Goal: Transaction & Acquisition: Download file/media

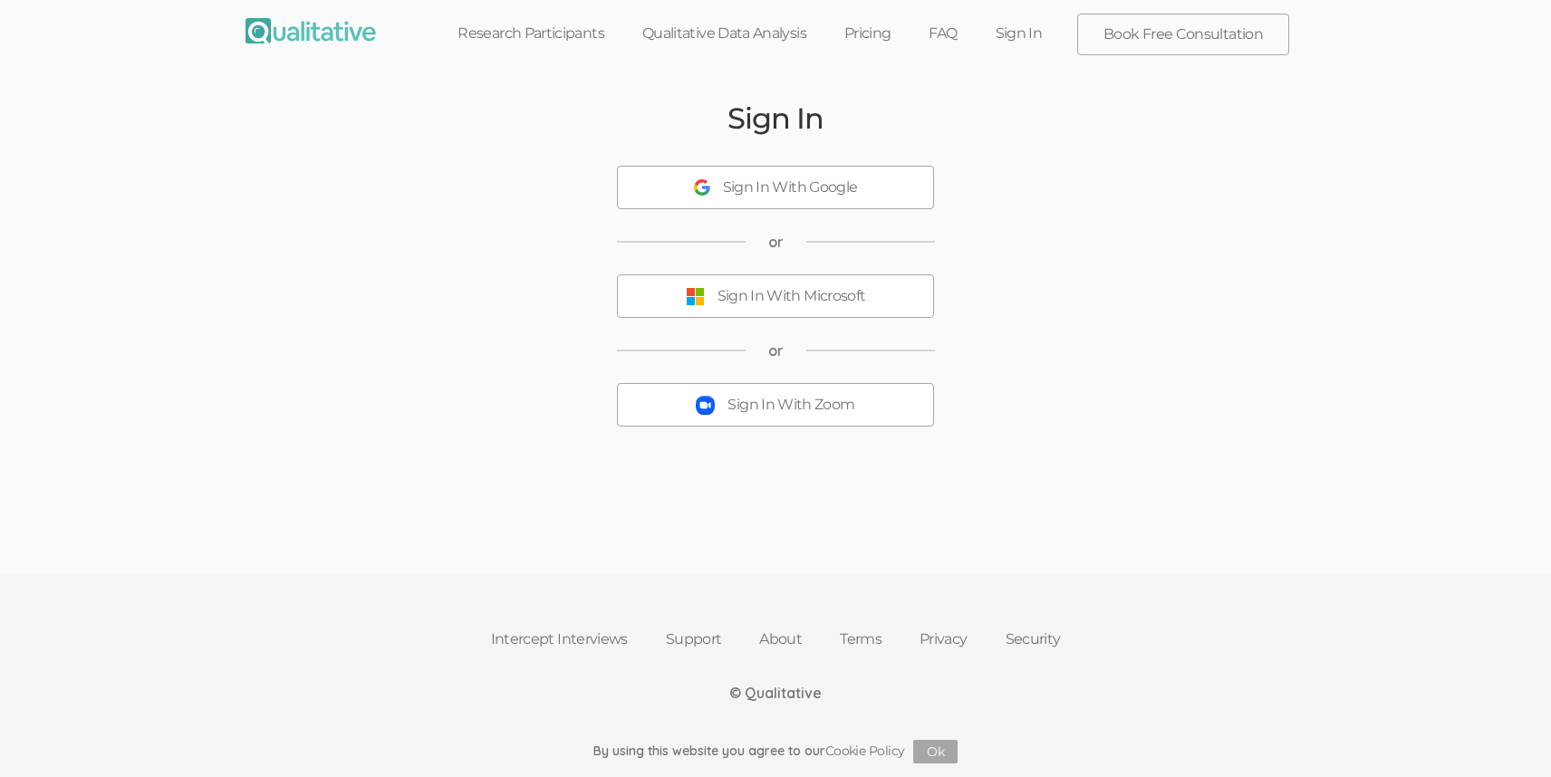
click at [824, 414] on div "Sign In With Zoom" at bounding box center [791, 405] width 127 height 21
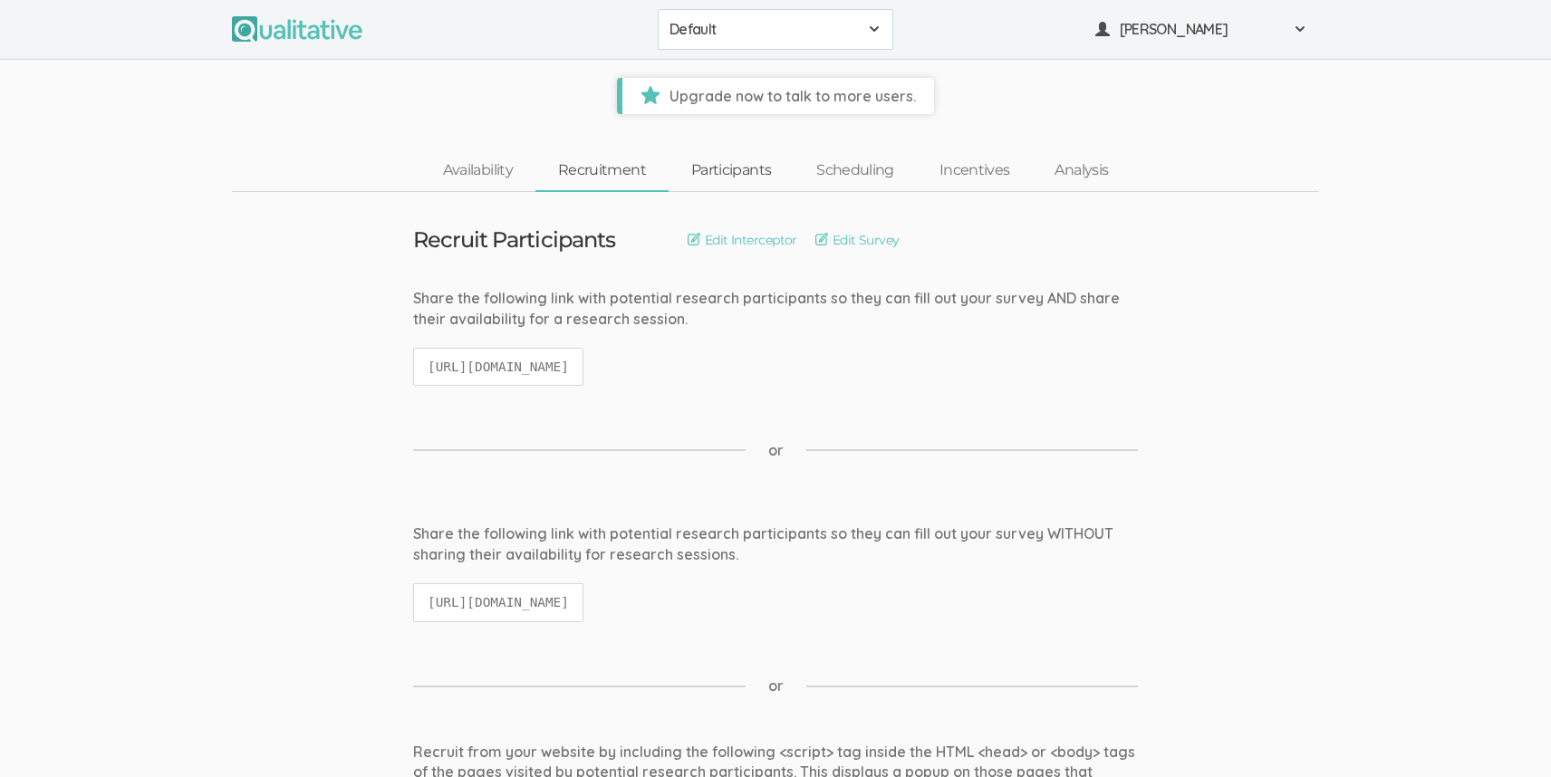
click at [687, 171] on link "Participants" at bounding box center [731, 170] width 125 height 39
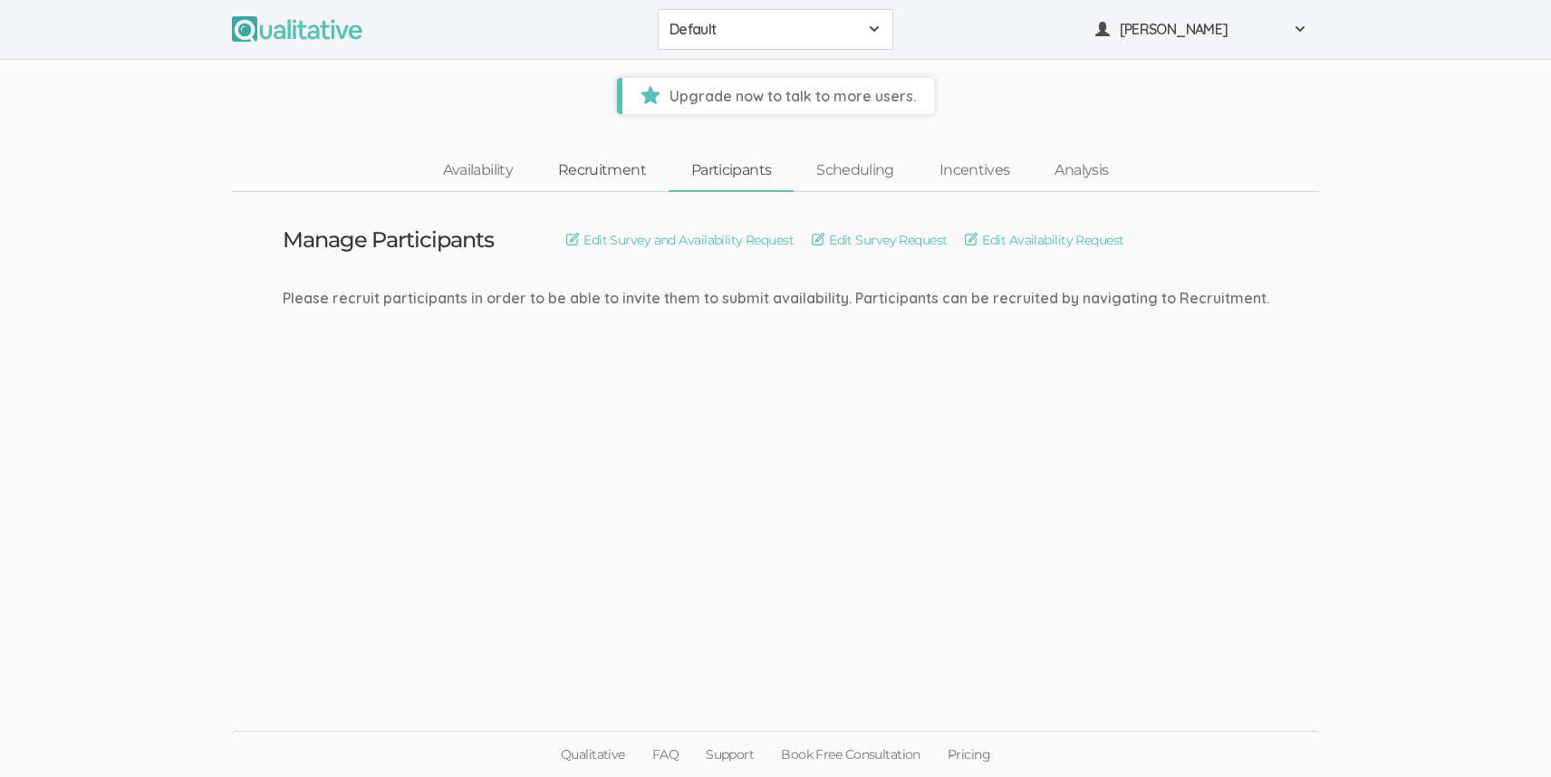
click at [609, 179] on link "Recruitment" at bounding box center [602, 170] width 133 height 39
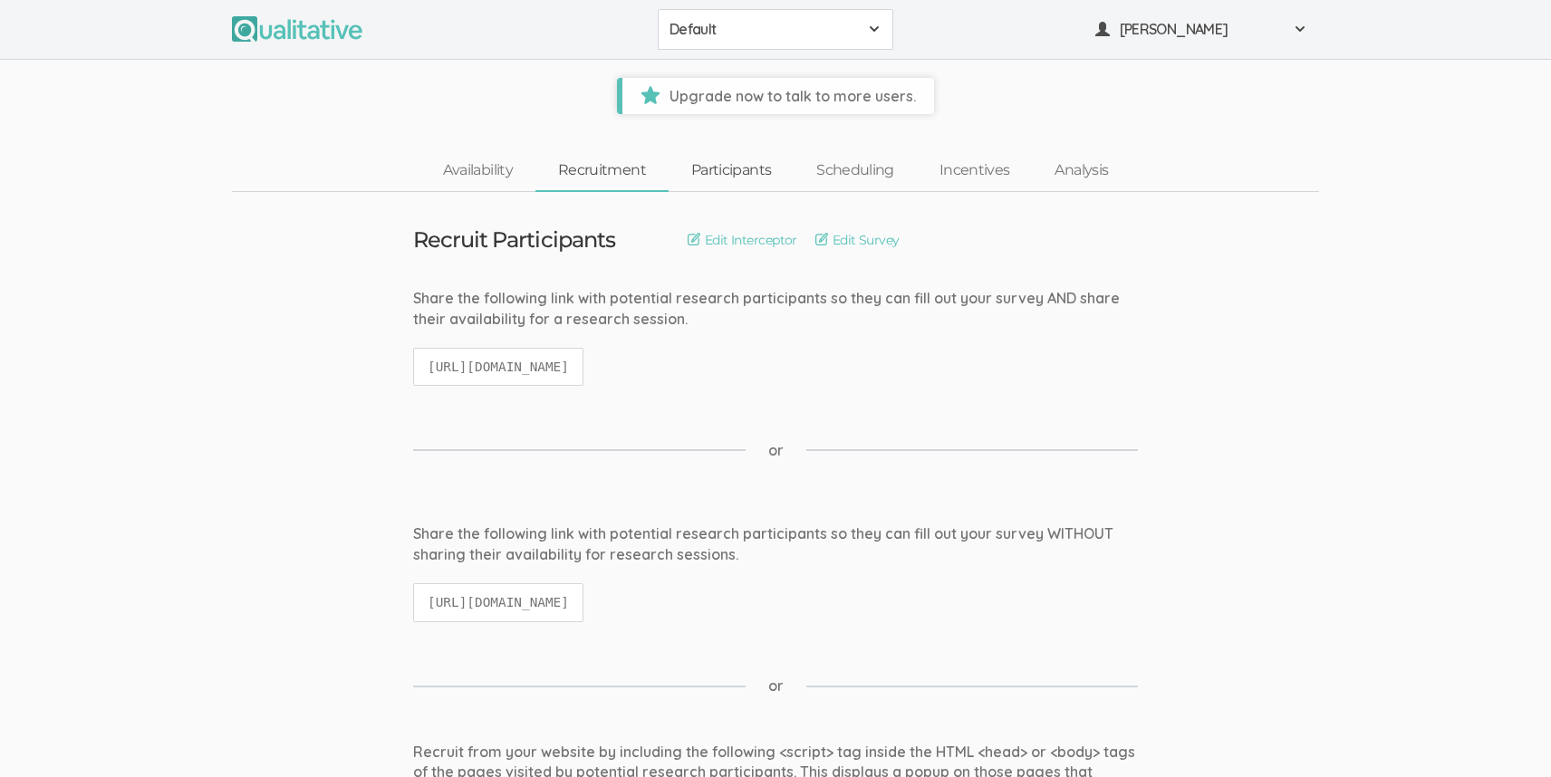
click at [709, 181] on link "Participants" at bounding box center [731, 170] width 125 height 39
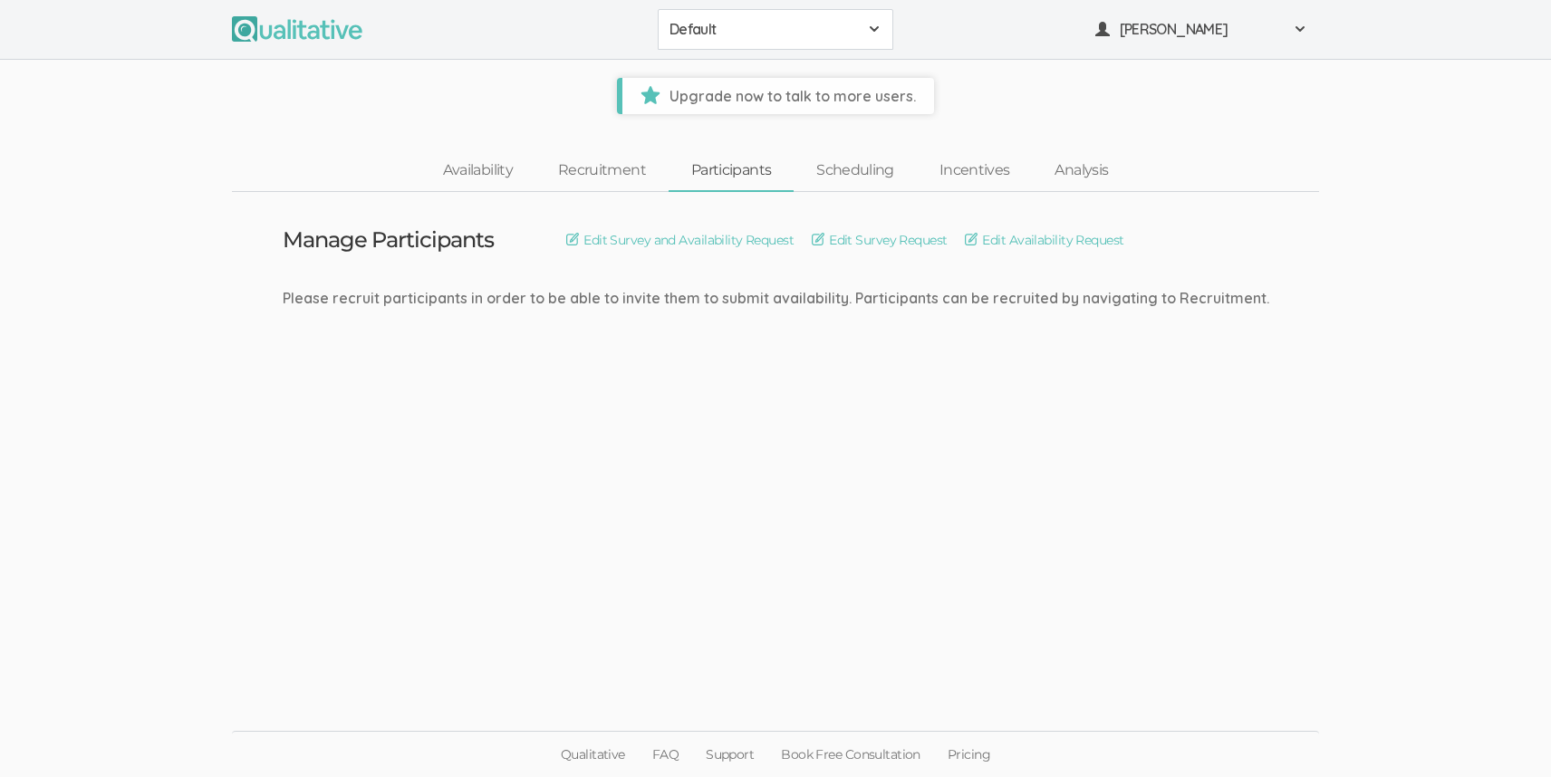
click at [741, 37] on span "Default" at bounding box center [764, 29] width 188 height 21
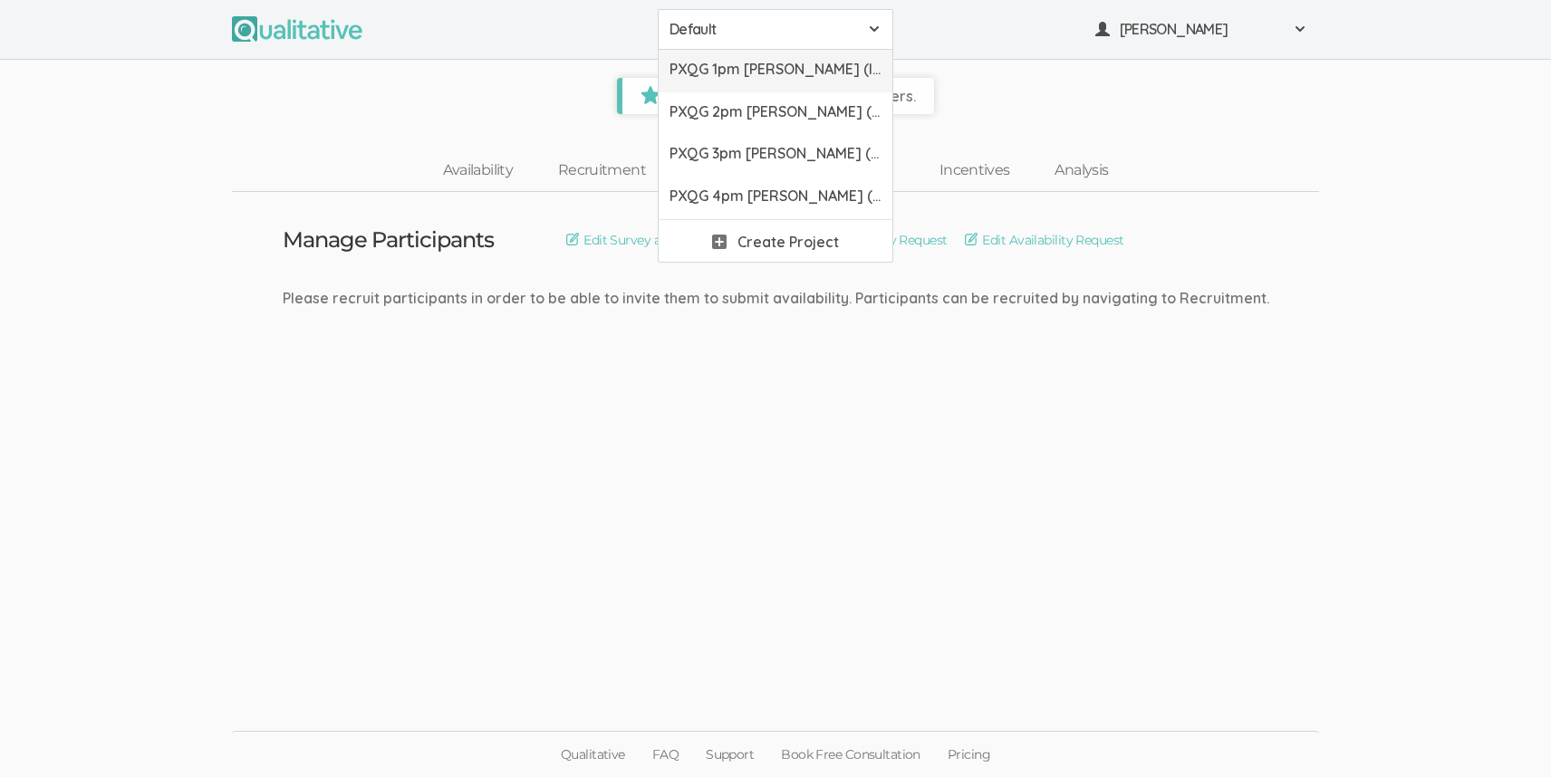
click at [741, 63] on span "PXQG 1pm [PERSON_NAME] (Individual)" at bounding box center [776, 69] width 212 height 21
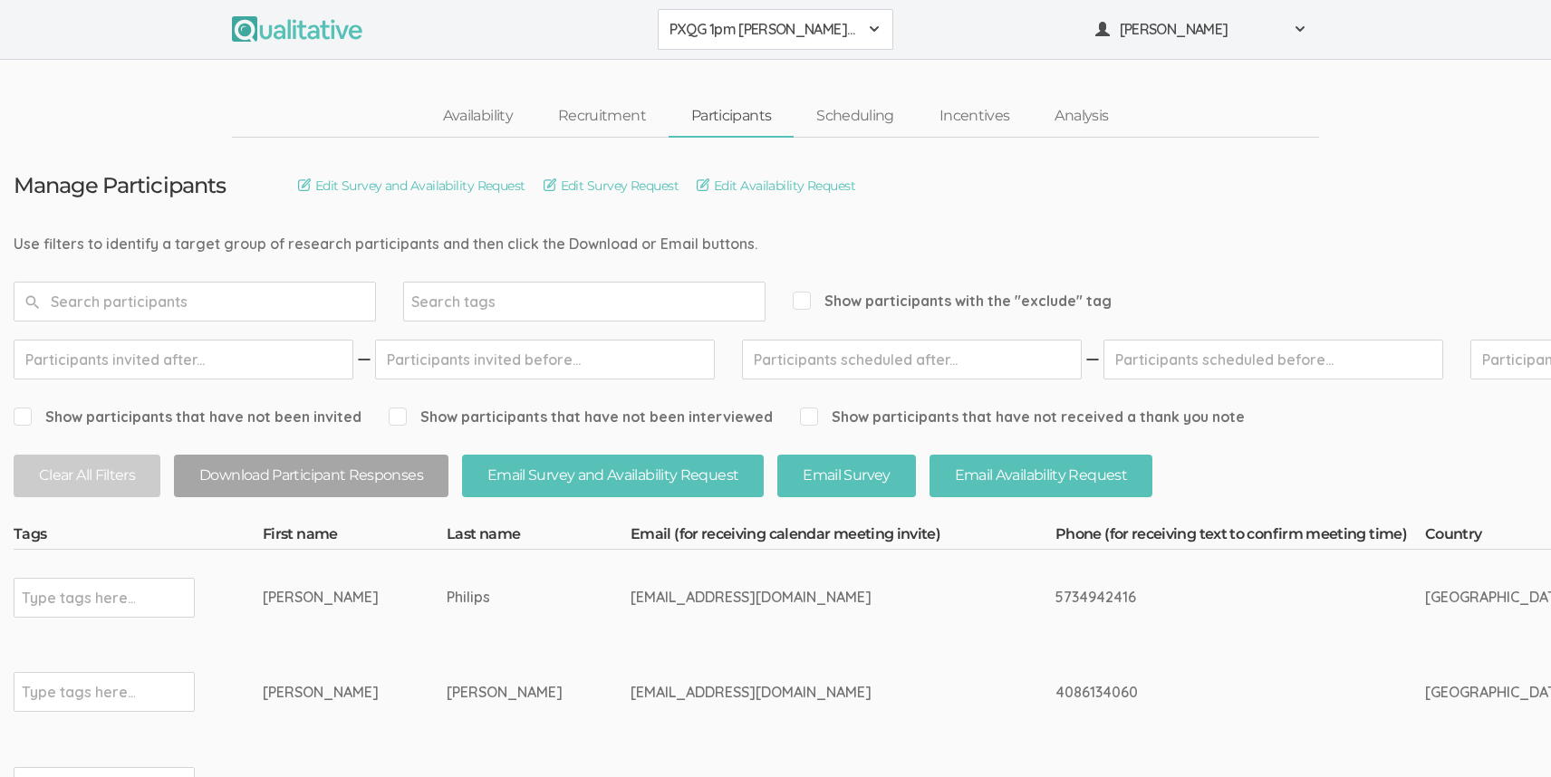
click at [784, 114] on link "Participants" at bounding box center [731, 116] width 125 height 39
click at [748, 114] on link "Participants" at bounding box center [731, 116] width 125 height 39
click at [702, 112] on link "Participants" at bounding box center [731, 116] width 125 height 39
click at [822, 112] on link "Scheduling" at bounding box center [855, 116] width 123 height 39
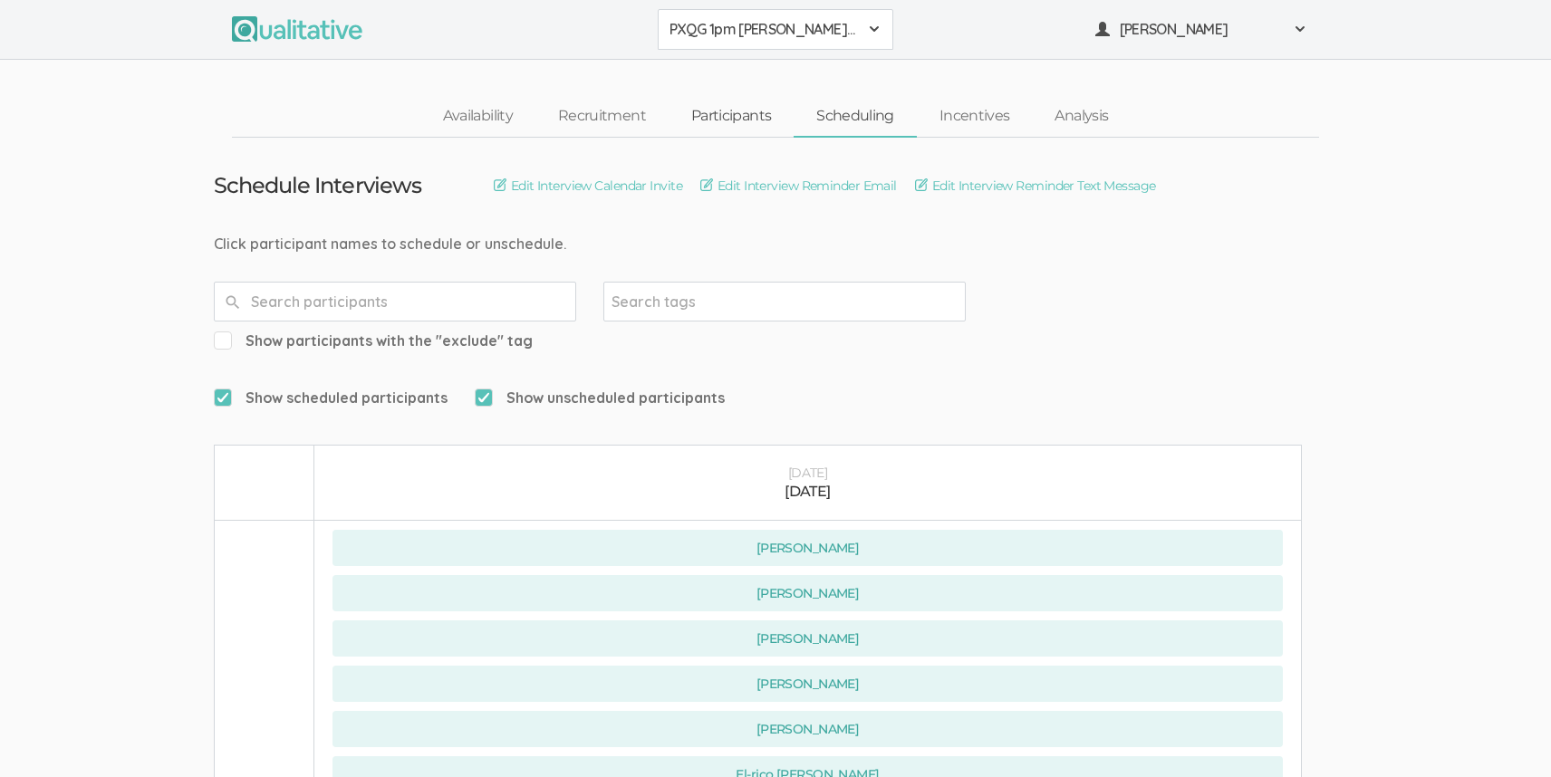
click at [733, 121] on link "Participants" at bounding box center [731, 116] width 125 height 39
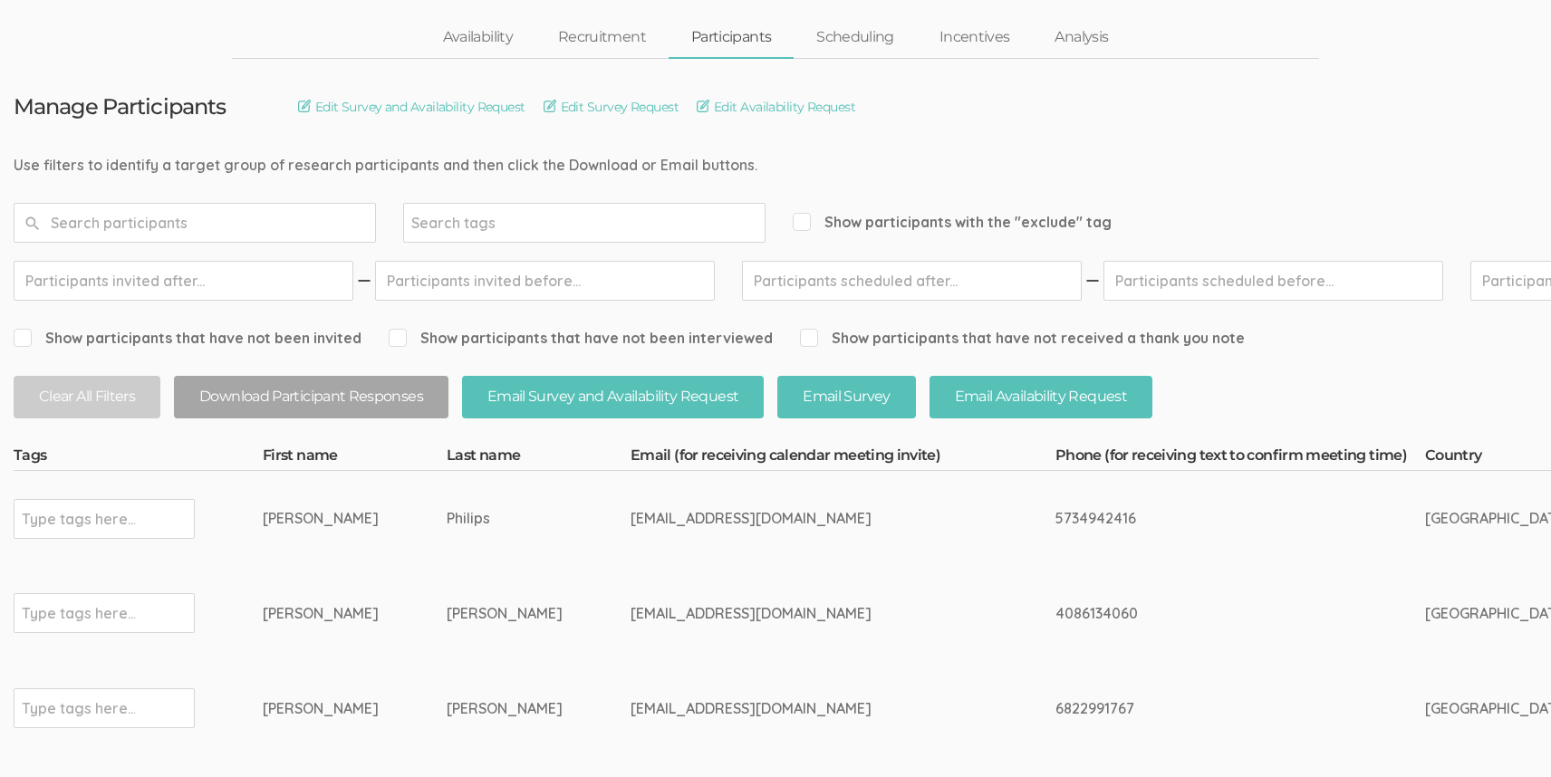
scroll to position [61, 0]
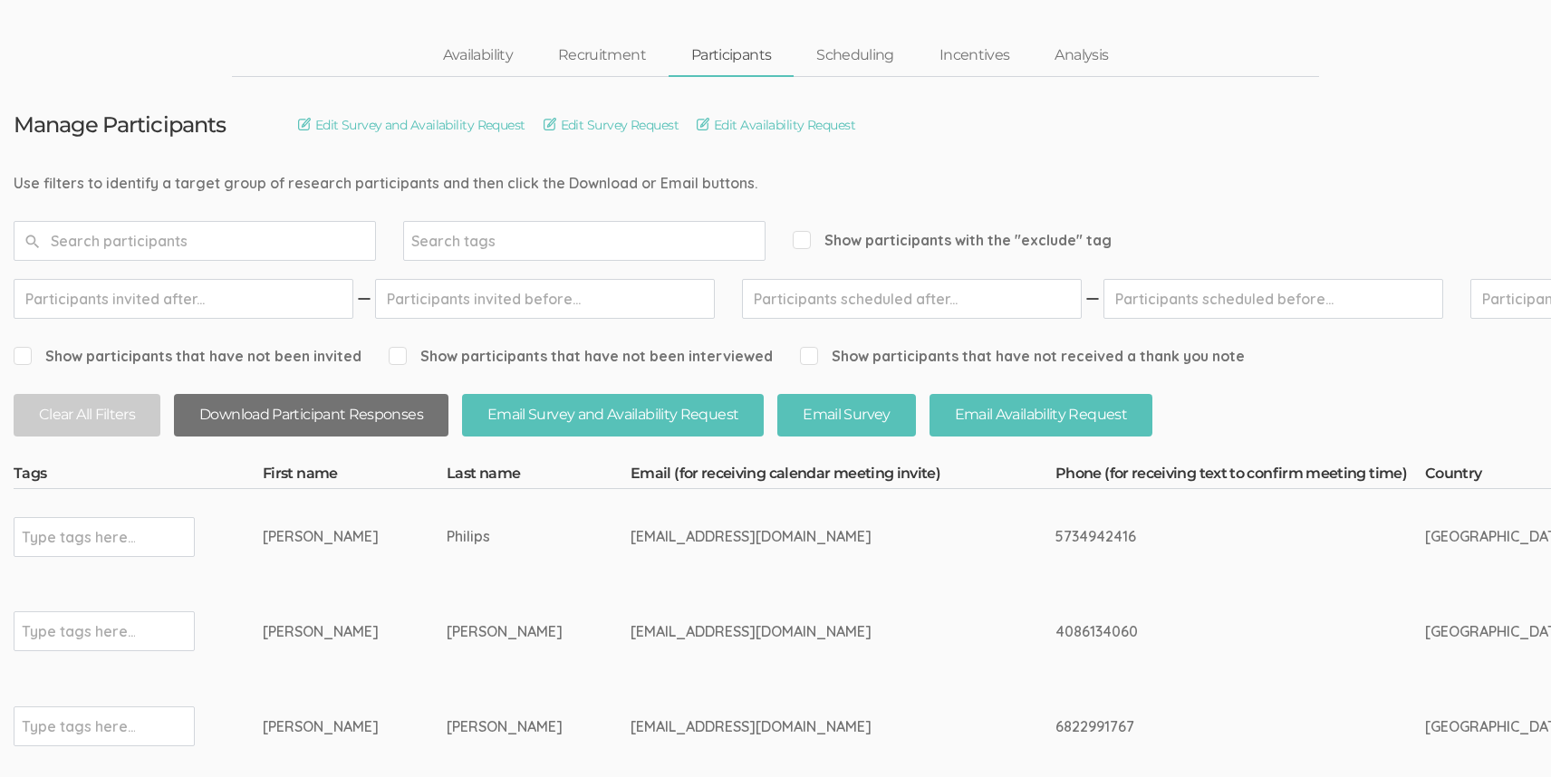
click at [361, 400] on button "Download Participant Responses" at bounding box center [311, 415] width 275 height 43
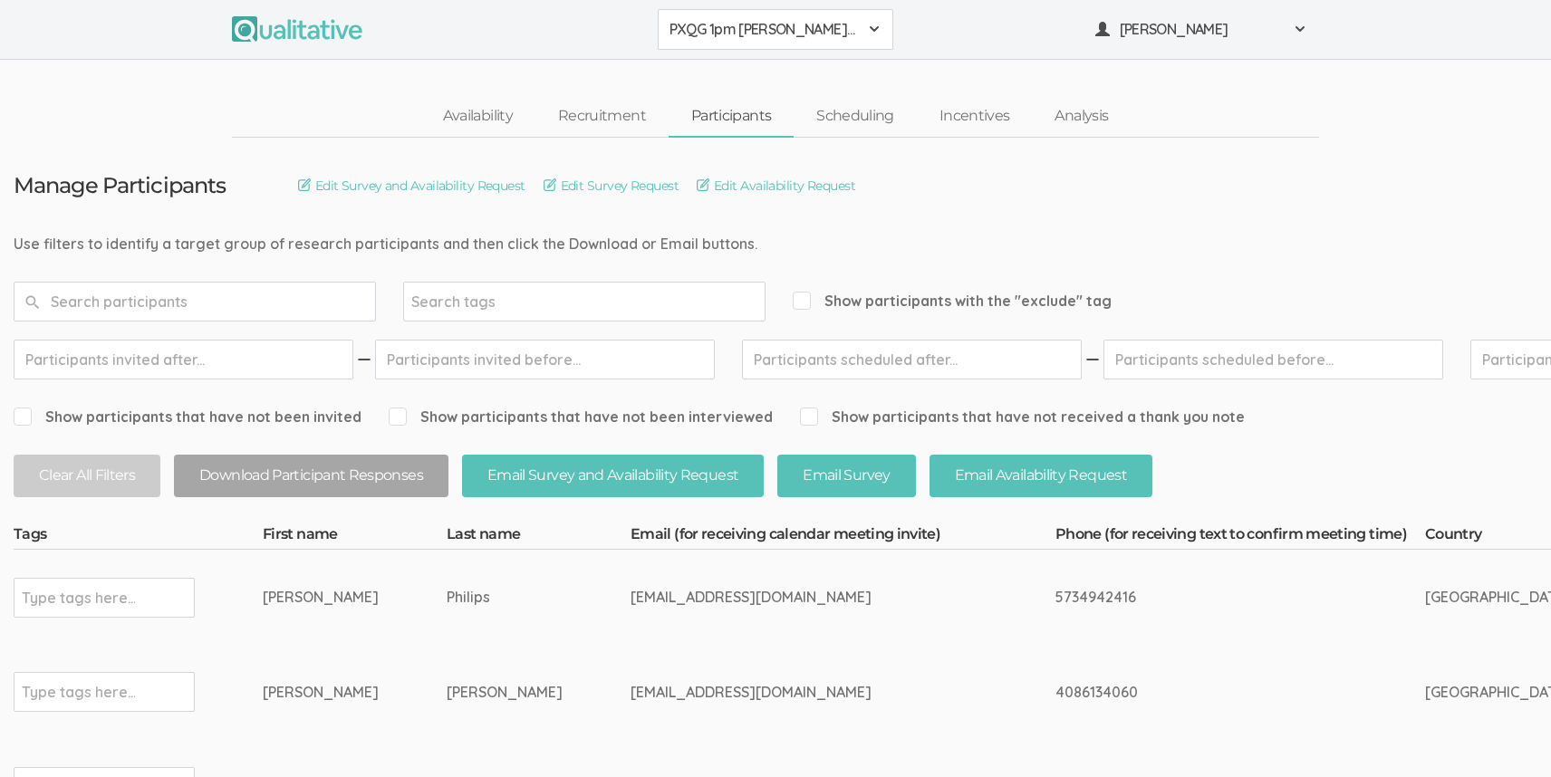
click at [770, 32] on span "PXQG 1pm [PERSON_NAME] (Individual)" at bounding box center [764, 29] width 188 height 21
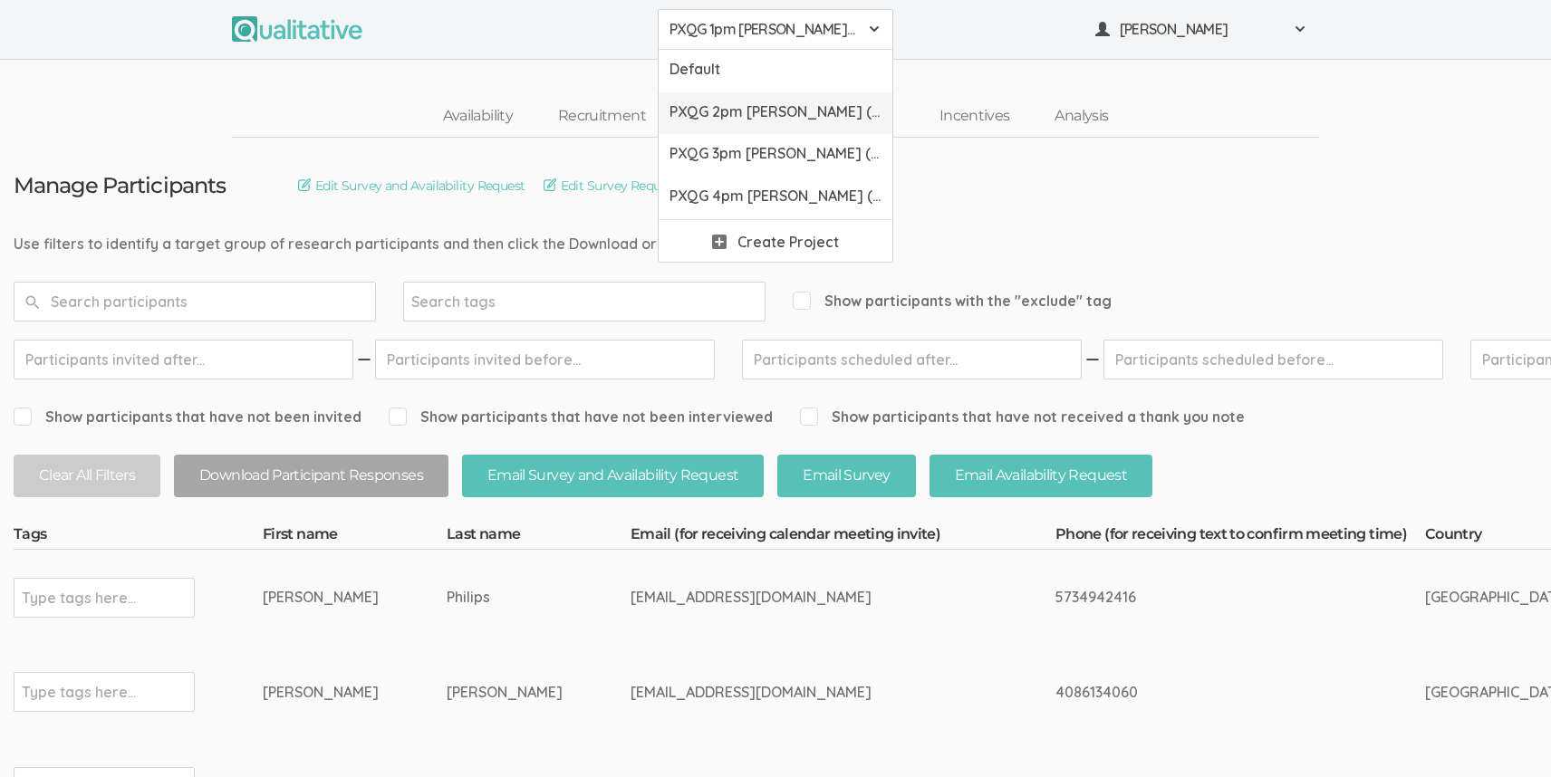
click at [784, 110] on span "PXQG 2pm [PERSON_NAME] (Collaborative)" at bounding box center [776, 111] width 212 height 21
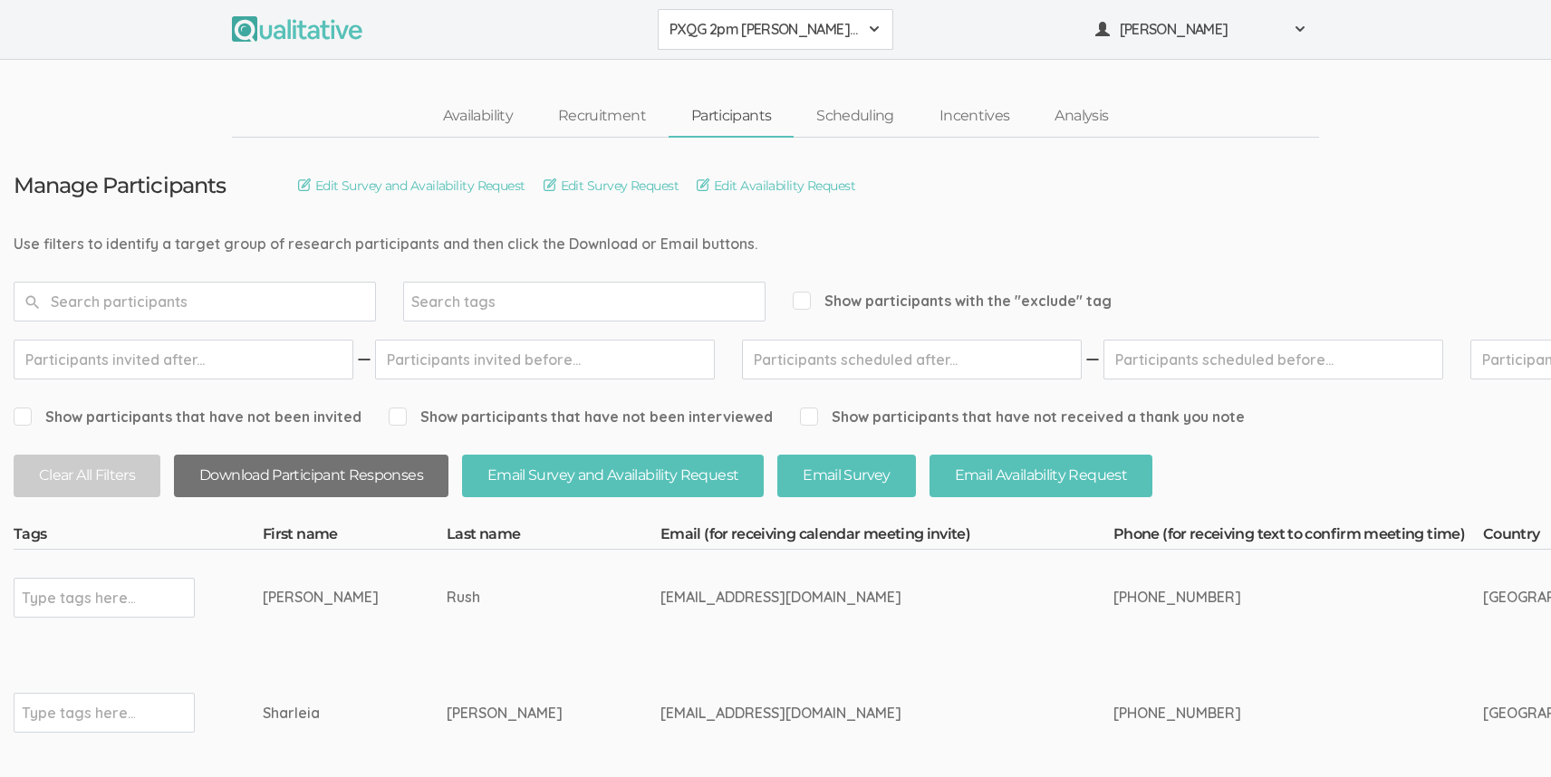
click at [324, 459] on button "Download Participant Responses" at bounding box center [311, 476] width 275 height 43
click at [777, 36] on span "PXQG 2pm [PERSON_NAME] (Collaborative)" at bounding box center [764, 29] width 188 height 21
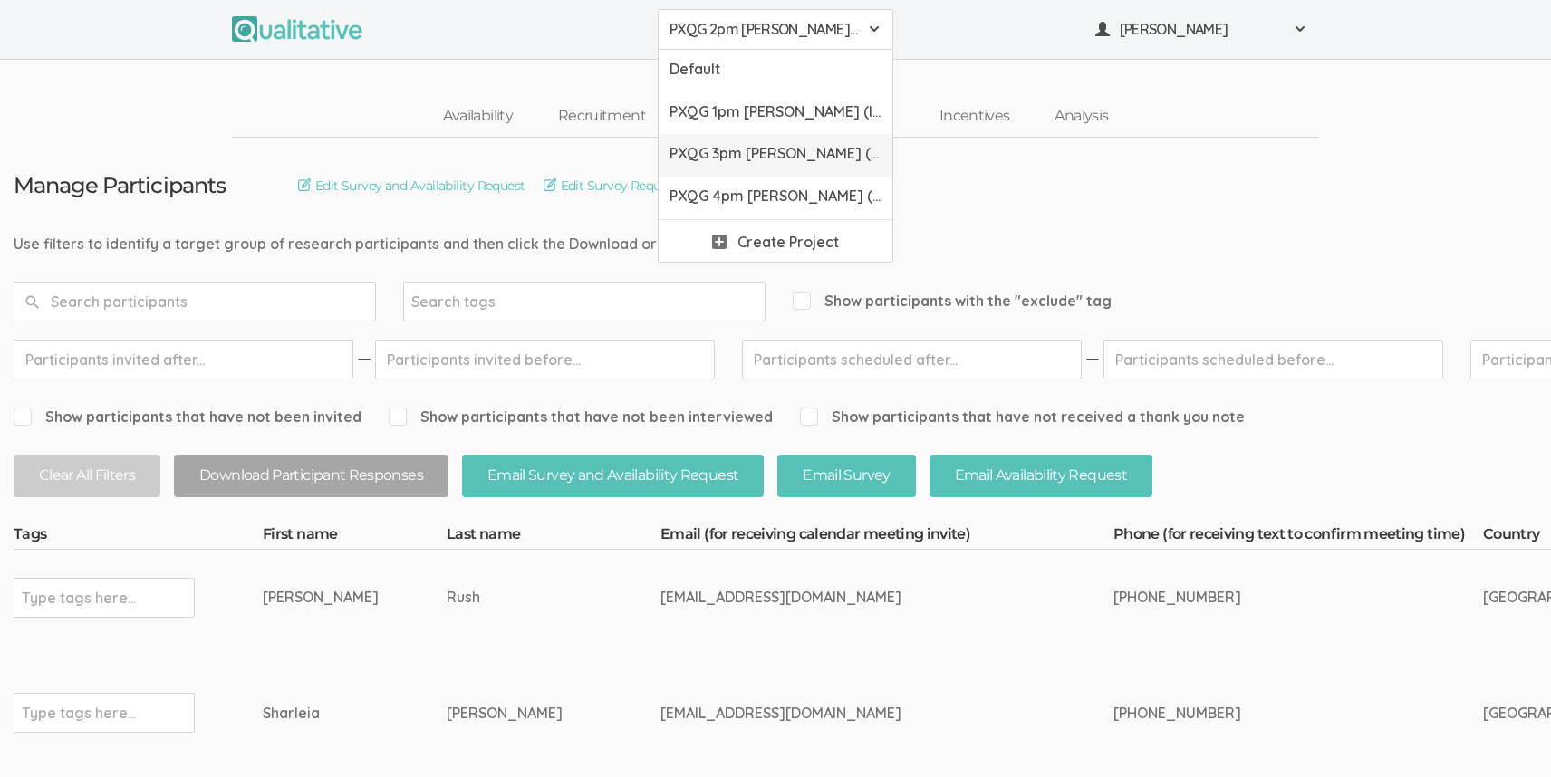
click at [776, 150] on span "PXQG 3pm [PERSON_NAME] (Individual)" at bounding box center [776, 153] width 212 height 21
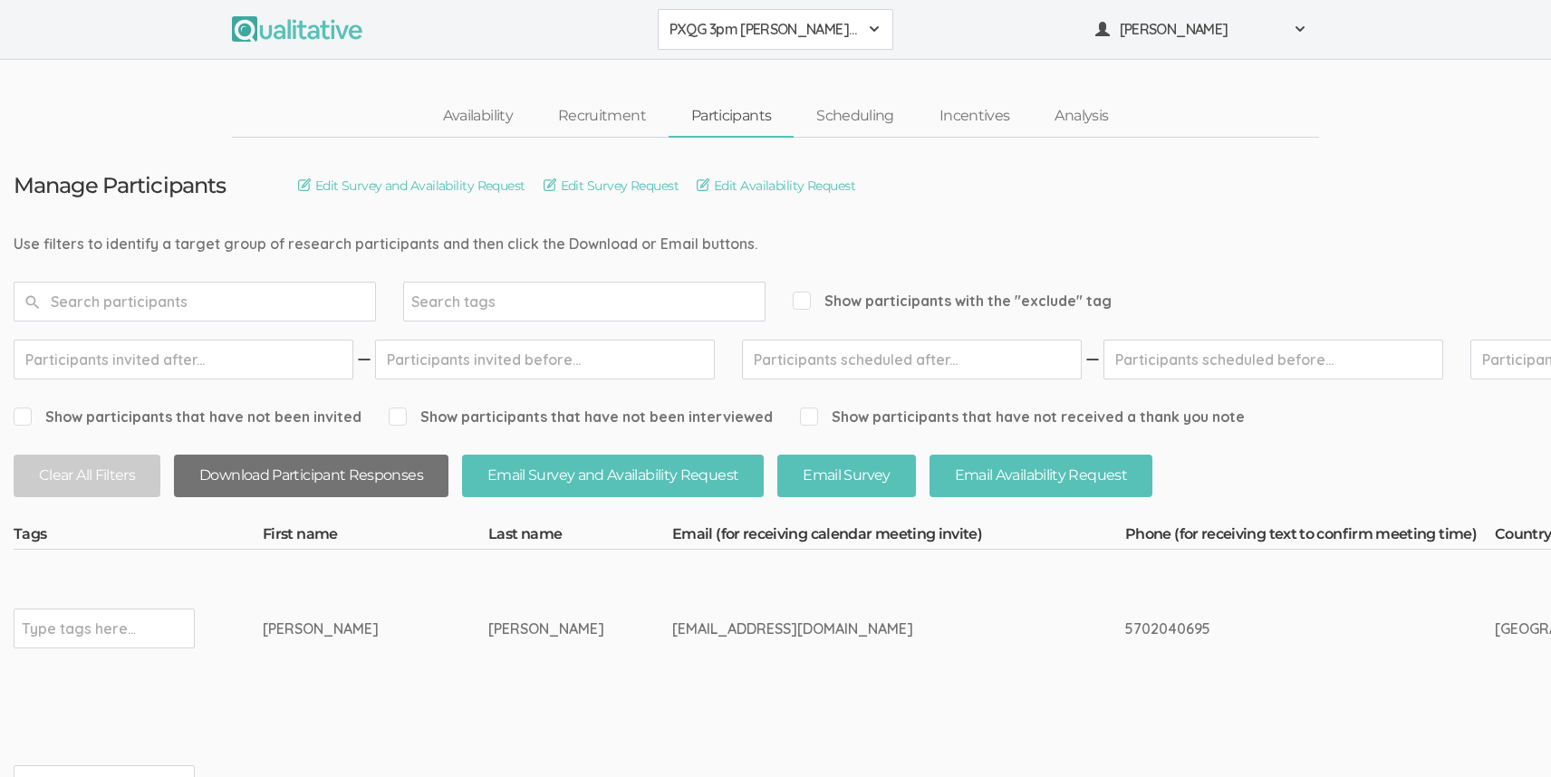
click at [380, 468] on button "Download Participant Responses" at bounding box center [311, 476] width 275 height 43
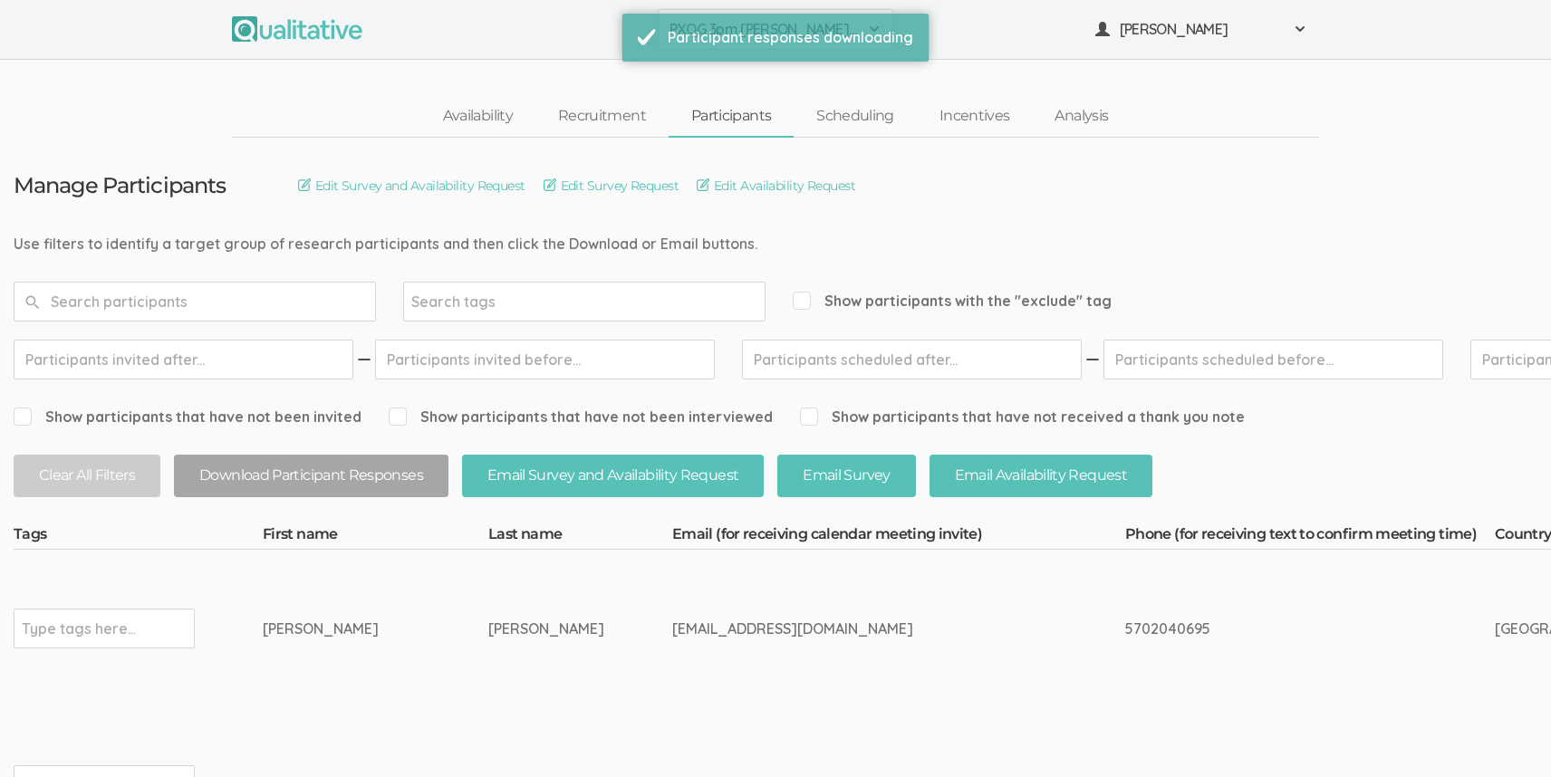
click at [962, 39] on ul "PXQG 3pm [PERSON_NAME] (Individual) Default PXQG 1pm [PERSON_NAME] (Individual)…" at bounding box center [775, 29] width 1087 height 41
click at [966, 54] on div "PXQG 3pm [PERSON_NAME] (Individual) Default PXQG 1pm [PERSON_NAME] (Individual)…" at bounding box center [775, 30] width 1551 height 60
click at [958, 7] on div "PXQG 3pm [PERSON_NAME] (Individual) Default PXQG 1pm [PERSON_NAME] (Individual)…" at bounding box center [775, 30] width 1551 height 60
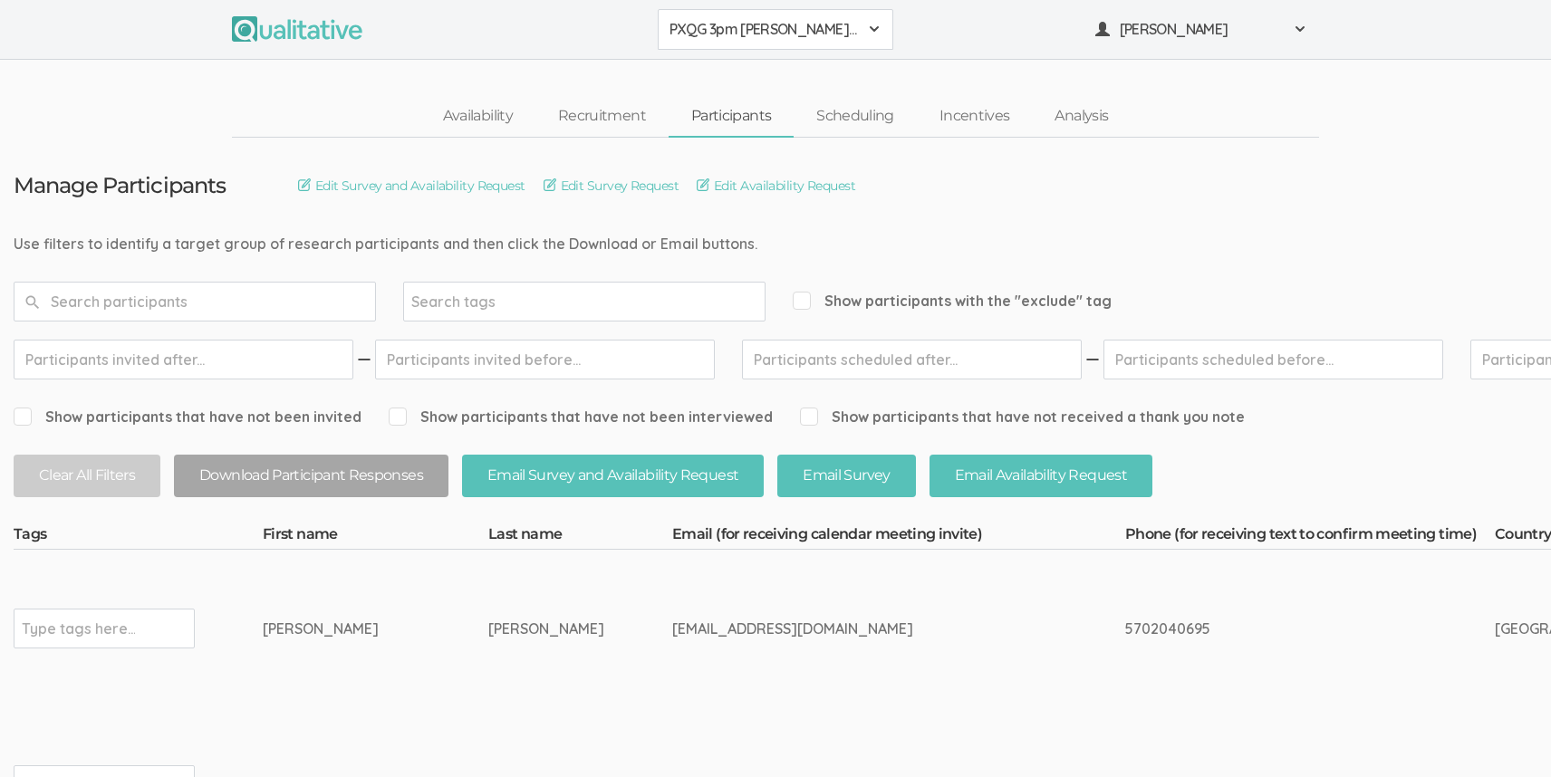
click at [867, 28] on span at bounding box center [874, 29] width 14 height 14
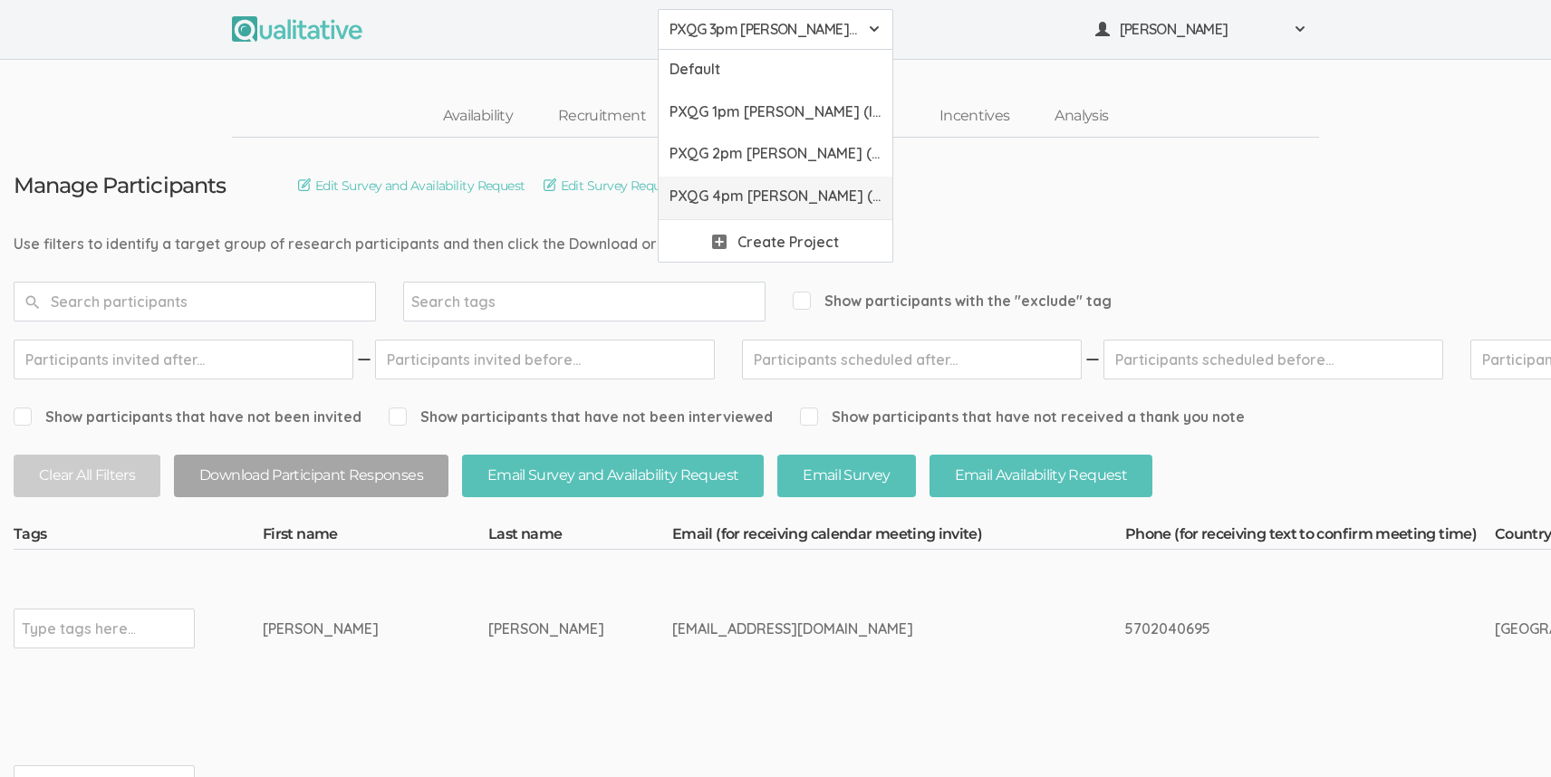
click at [791, 185] on link "PXQG 4pm [PERSON_NAME] (Collaborative)" at bounding box center [776, 198] width 234 height 43
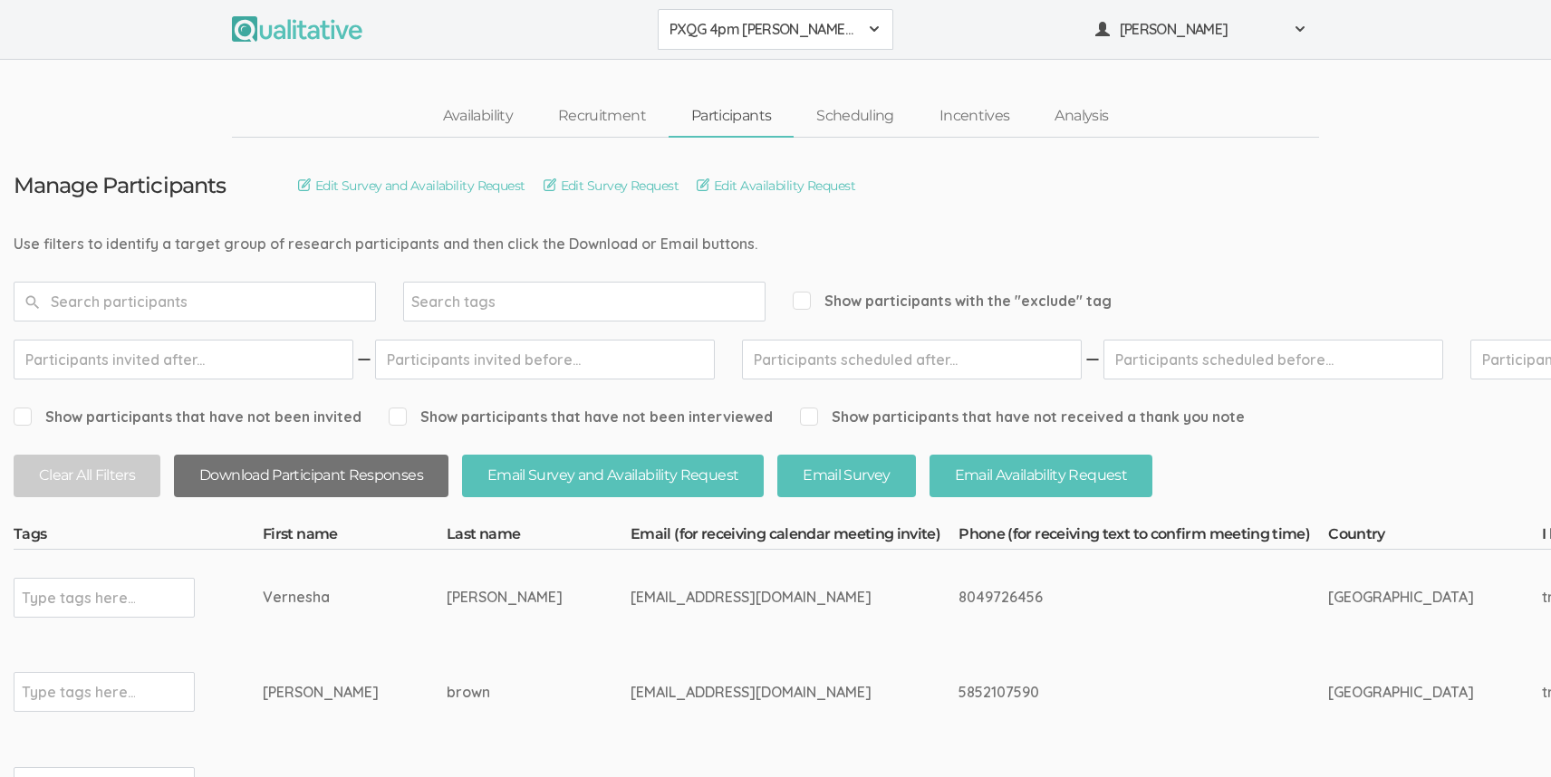
click at [383, 470] on button "Download Participant Responses" at bounding box center [311, 476] width 275 height 43
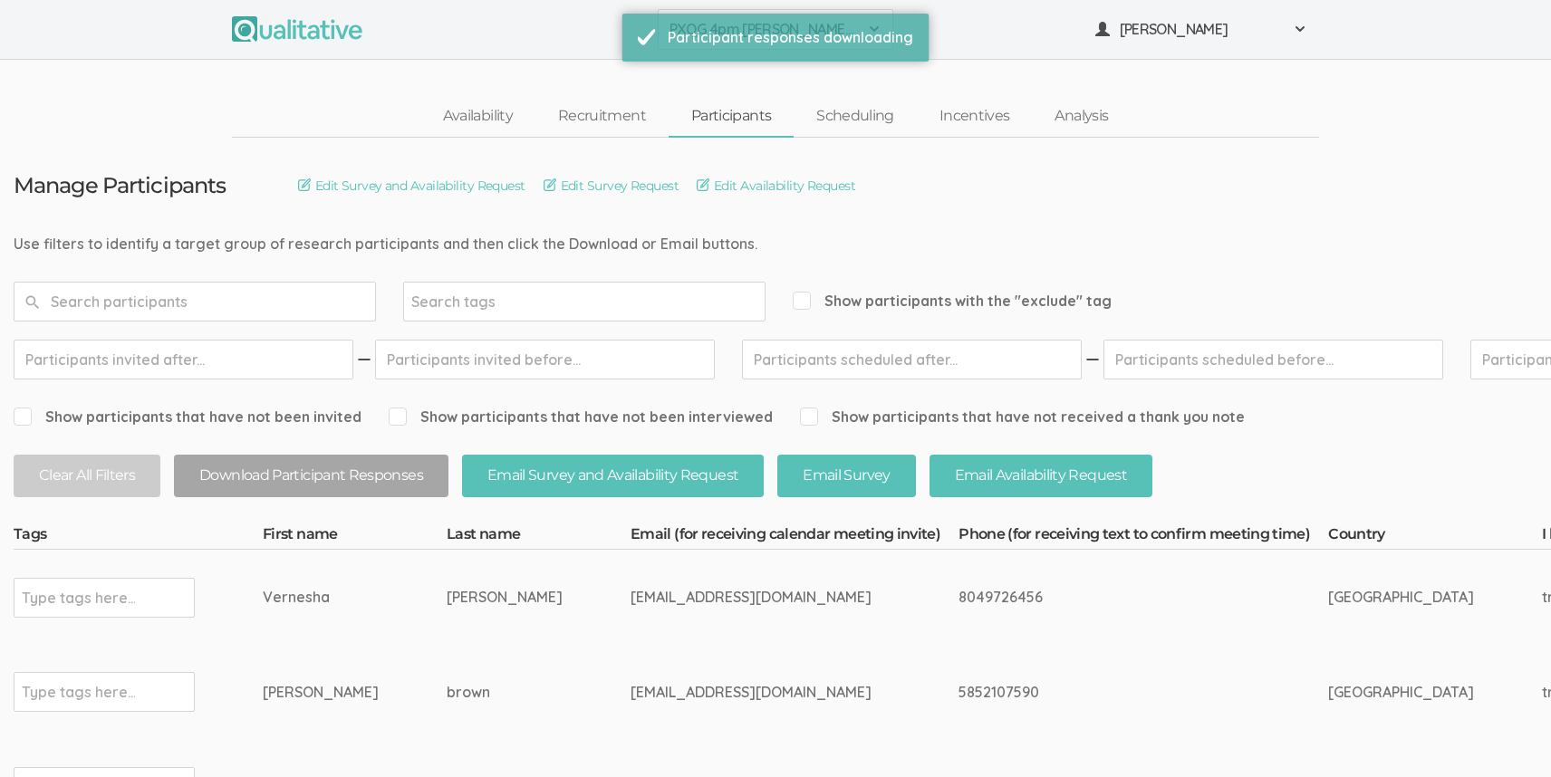
click at [1009, 38] on ul "PXQG 4pm [PERSON_NAME] (Collaborative) Default PXQG 1pm [PERSON_NAME] (Individu…" at bounding box center [775, 29] width 1087 height 41
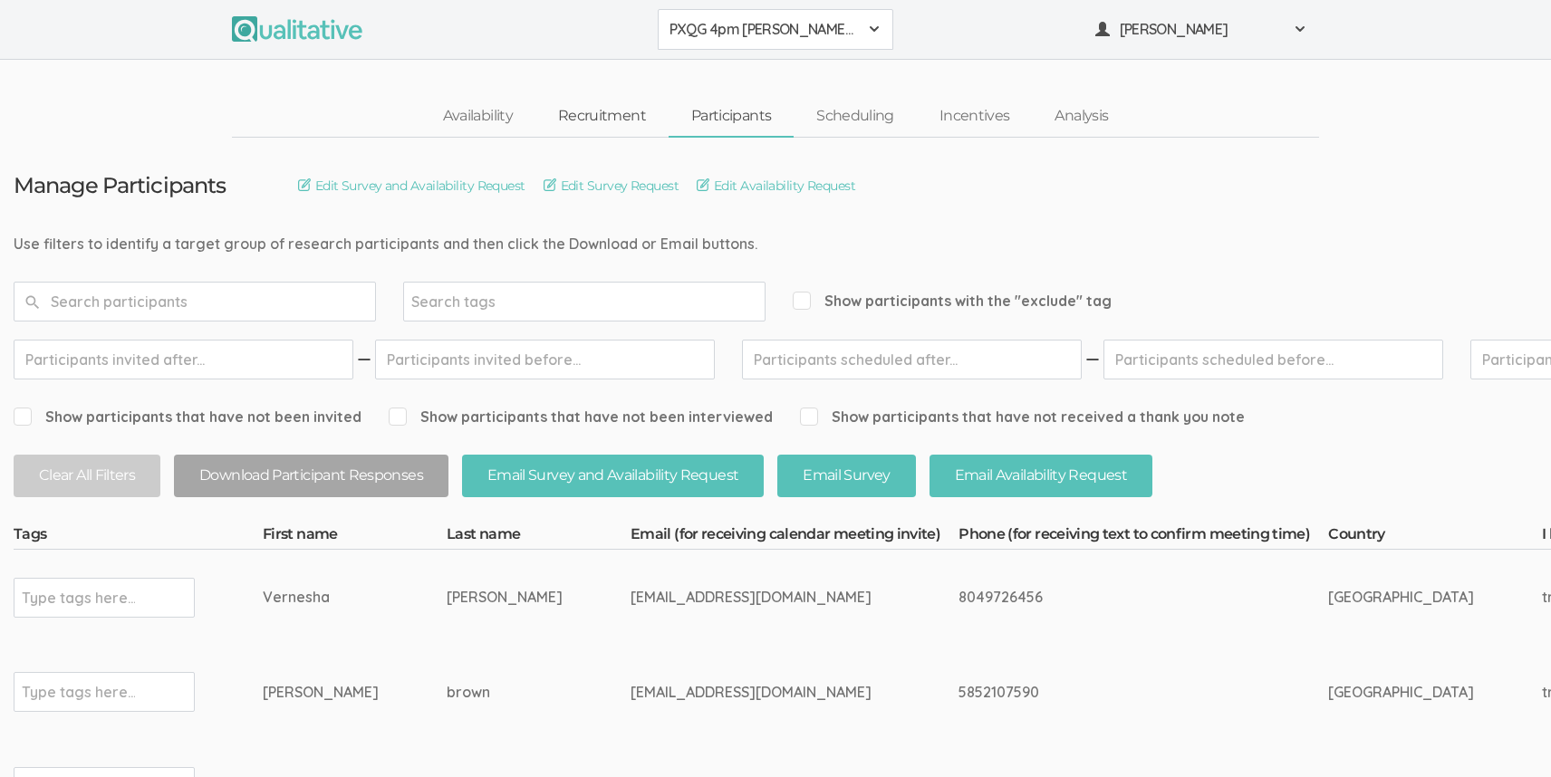
click at [629, 121] on link "Recruitment" at bounding box center [602, 116] width 133 height 39
